Goal: Task Accomplishment & Management: Manage account settings

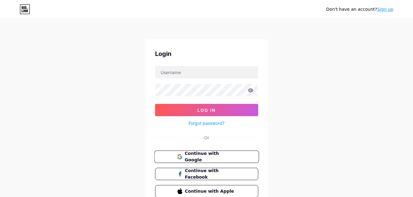
click at [194, 159] on span "Continue with Google" at bounding box center [210, 156] width 51 height 13
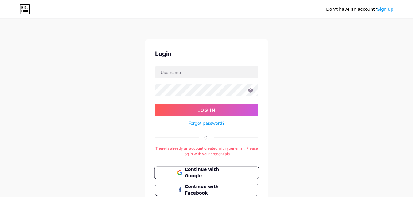
click at [235, 171] on span "Continue with Google" at bounding box center [210, 172] width 51 height 13
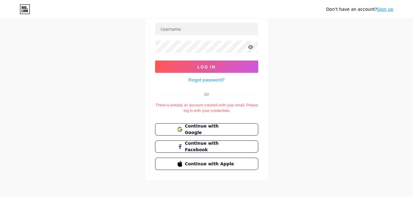
scroll to position [45, 0]
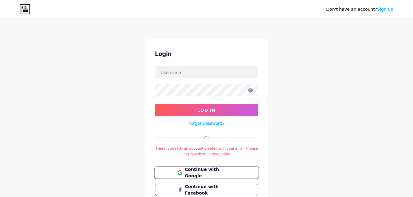
click at [224, 171] on span "Continue with Google" at bounding box center [210, 172] width 51 height 13
click at [201, 71] on input "text" at bounding box center [206, 72] width 103 height 12
type input "[EMAIL_ADDRESS][DOMAIN_NAME]"
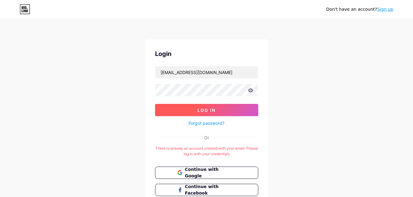
click at [191, 108] on button "Log In" at bounding box center [206, 110] width 103 height 12
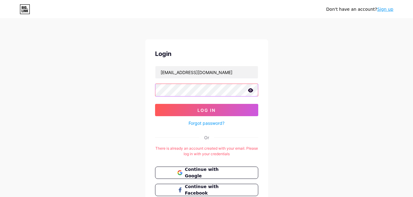
click at [155, 104] on button "Log In" at bounding box center [206, 110] width 103 height 12
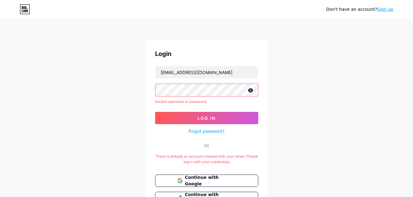
click at [209, 133] on link "Forgot password?" at bounding box center [207, 131] width 36 height 6
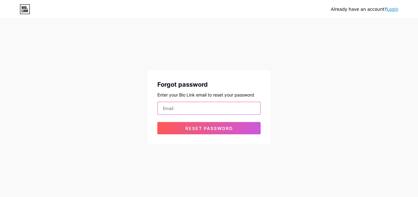
click at [197, 111] on input "email" at bounding box center [209, 108] width 103 height 12
type input "[EMAIL_ADDRESS][DOMAIN_NAME]"
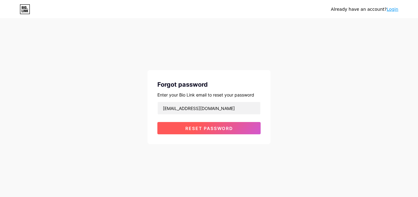
click at [196, 130] on span "Reset password" at bounding box center [209, 128] width 48 height 5
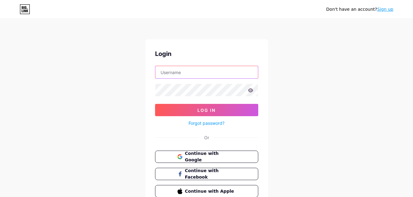
click at [204, 68] on input "text" at bounding box center [206, 72] width 103 height 12
type input "[EMAIL_ADDRESS][DOMAIN_NAME]"
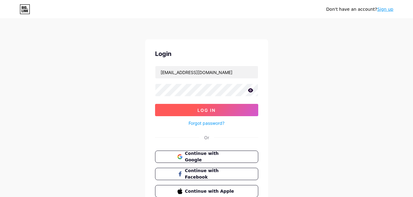
click at [185, 112] on button "Log In" at bounding box center [206, 110] width 103 height 12
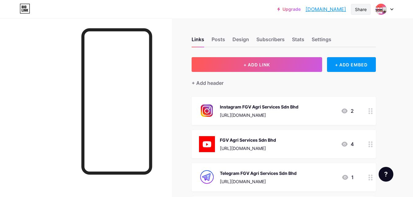
click at [355, 8] on div "Share" at bounding box center [361, 9] width 12 height 6
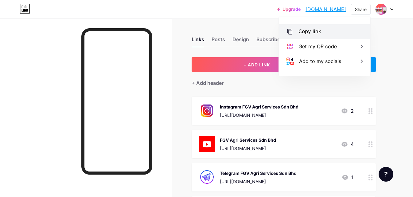
click at [314, 29] on div "Copy link" at bounding box center [309, 31] width 23 height 7
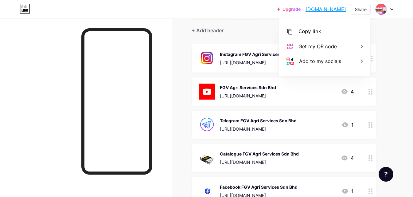
scroll to position [1, 0]
